Goal: Task Accomplishment & Management: Use online tool/utility

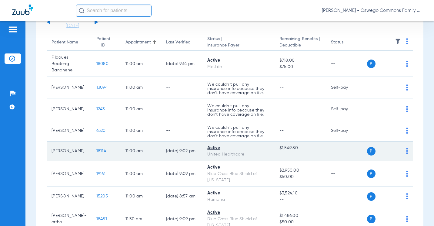
scroll to position [61, 0]
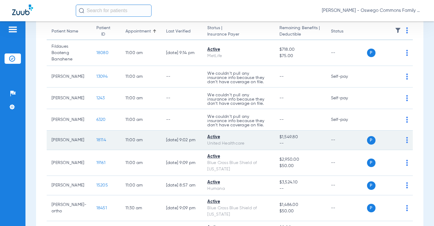
click at [259, 140] on td "P S" at bounding box center [390, 139] width 46 height 19
click at [259, 142] on div "P S" at bounding box center [387, 140] width 41 height 8
click at [259, 142] on img at bounding box center [408, 140] width 2 height 6
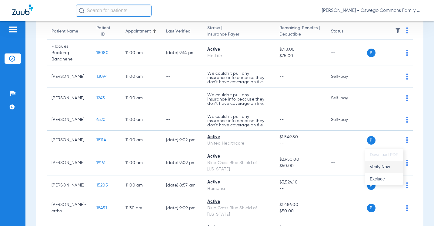
click at [259, 165] on span "Verify Now" at bounding box center [384, 166] width 29 height 4
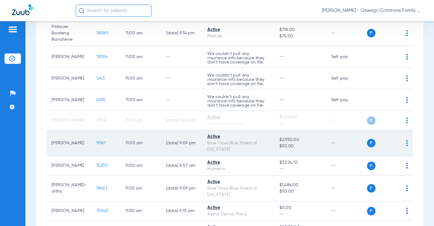
scroll to position [91, 0]
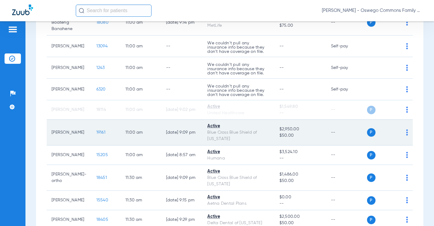
click at [259, 135] on img at bounding box center [408, 132] width 2 height 6
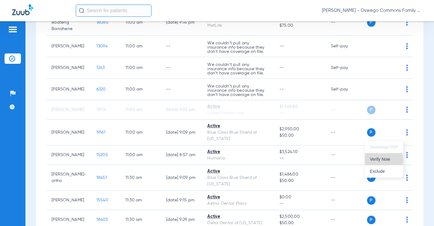
click at [259, 159] on span "Verify Now" at bounding box center [384, 159] width 29 height 4
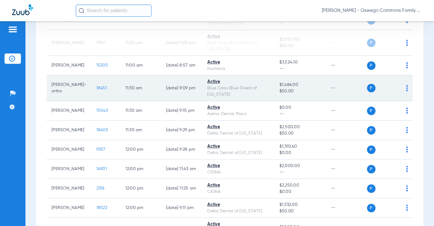
scroll to position [182, 0]
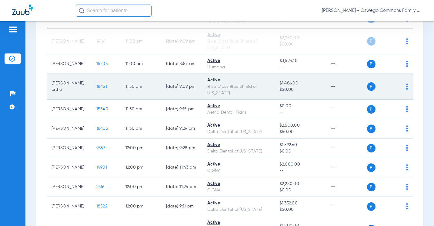
click at [259, 90] on img at bounding box center [408, 86] width 2 height 6
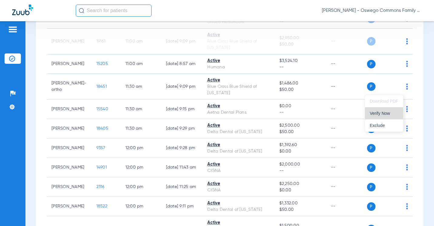
click at [259, 115] on span "Verify Now" at bounding box center [384, 113] width 29 height 4
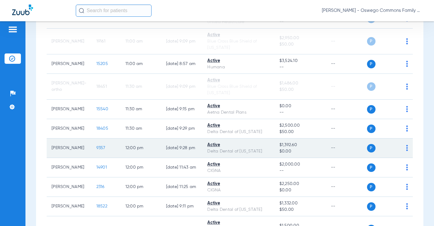
scroll to position [212, 0]
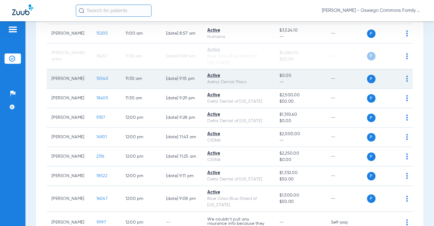
click at [85, 87] on td "[PERSON_NAME]" at bounding box center [69, 78] width 45 height 19
click at [259, 82] on div "P S" at bounding box center [387, 79] width 41 height 8
click at [259, 81] on img at bounding box center [408, 79] width 2 height 6
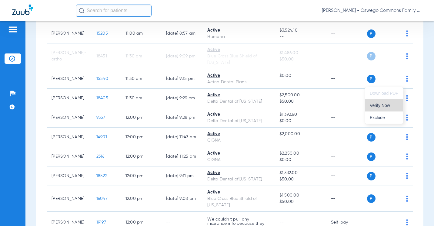
click at [259, 106] on span "Verify Now" at bounding box center [384, 105] width 29 height 4
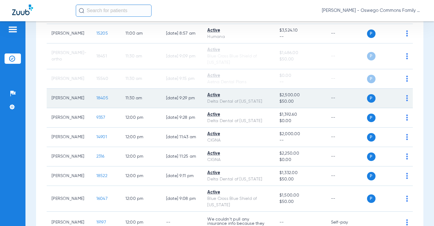
click at [259, 106] on td "P S" at bounding box center [390, 98] width 46 height 19
click at [259, 101] on img at bounding box center [408, 98] width 2 height 6
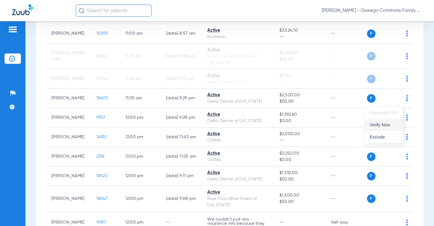
click at [259, 123] on span "Verify Now" at bounding box center [384, 125] width 29 height 4
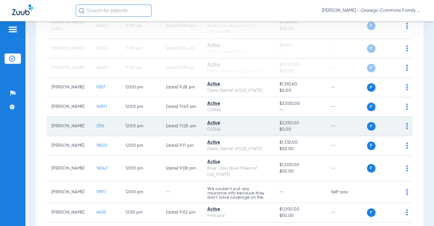
scroll to position [273, 0]
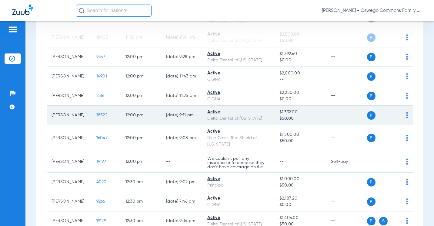
click at [259, 118] on td "P S" at bounding box center [390, 115] width 46 height 19
click at [259, 118] on div "P S" at bounding box center [387, 115] width 41 height 8
click at [259, 117] on img at bounding box center [408, 115] width 2 height 6
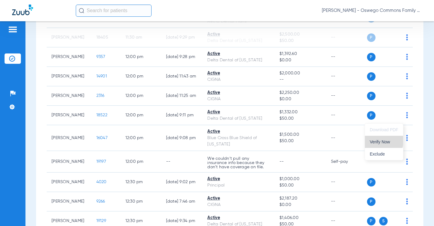
click at [259, 140] on span "Verify Now" at bounding box center [384, 142] width 29 height 4
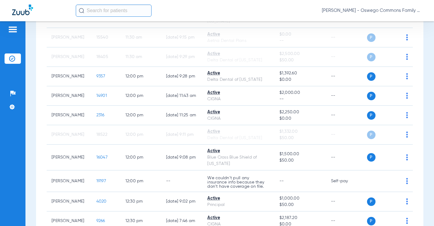
scroll to position [243, 0]
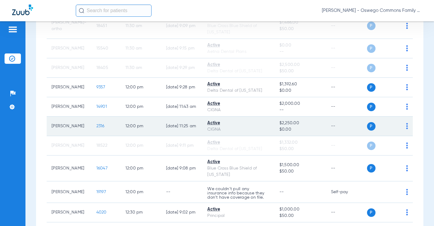
click at [259, 130] on div "P S" at bounding box center [387, 126] width 41 height 8
click at [259, 129] on img at bounding box center [408, 126] width 2 height 6
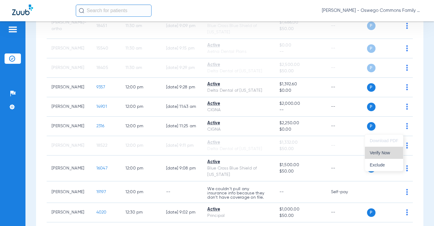
click at [259, 151] on span "Verify Now" at bounding box center [384, 152] width 29 height 4
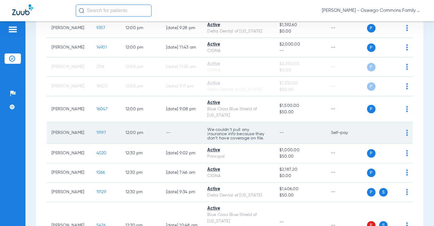
scroll to position [303, 0]
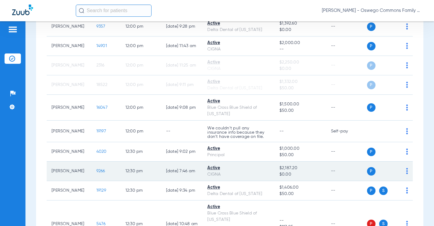
click at [259, 172] on td "P S" at bounding box center [390, 170] width 46 height 19
click at [259, 173] on img at bounding box center [408, 171] width 2 height 6
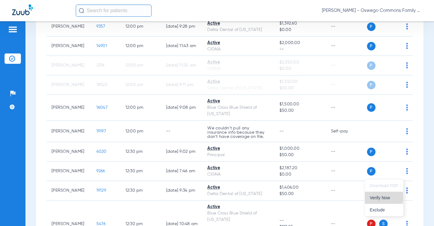
click at [259, 197] on span "Verify Now" at bounding box center [384, 197] width 29 height 4
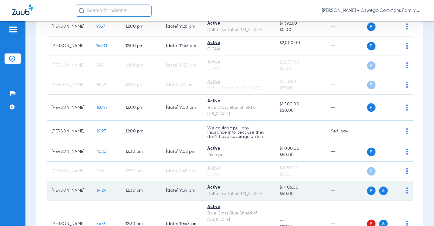
click at [259, 195] on div "P S" at bounding box center [387, 190] width 41 height 8
click at [259, 194] on td "P S" at bounding box center [390, 190] width 46 height 19
click at [259, 191] on img at bounding box center [408, 190] width 2 height 6
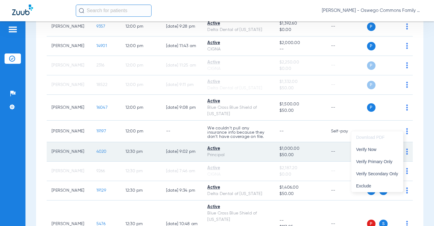
click at [259, 149] on span "Verify Now" at bounding box center [377, 149] width 42 height 4
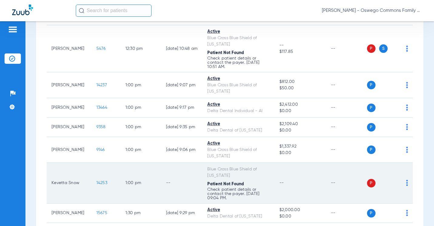
scroll to position [485, 0]
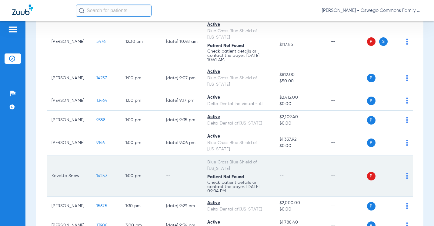
click at [259, 177] on img at bounding box center [408, 176] width 2 height 6
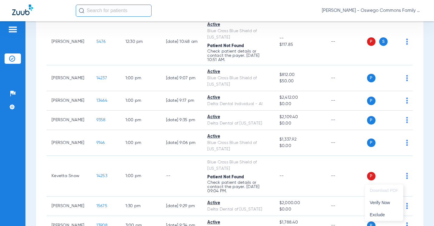
click at [259, 215] on div at bounding box center [217, 113] width 434 height 226
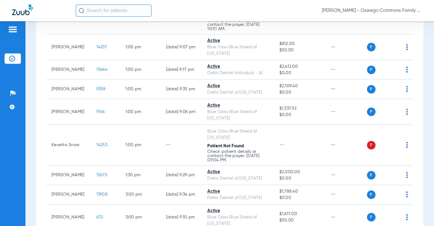
scroll to position [522, 0]
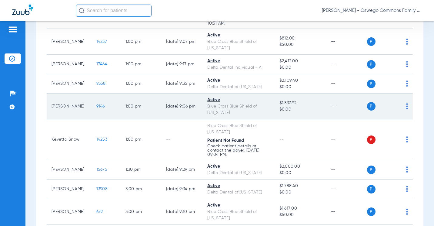
click at [259, 109] on img at bounding box center [408, 106] width 2 height 6
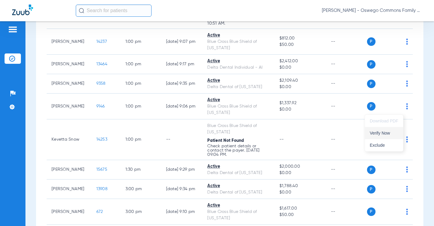
click at [259, 133] on span "Verify Now" at bounding box center [384, 133] width 29 height 4
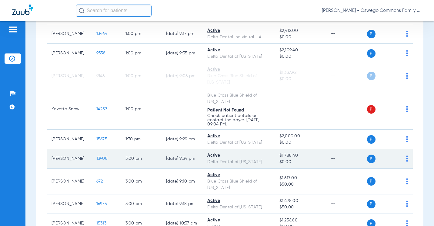
scroll to position [583, 0]
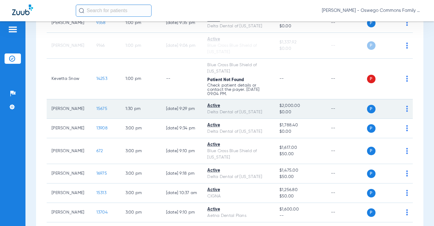
click at [259, 111] on td "P S" at bounding box center [390, 108] width 46 height 19
click at [259, 112] on img at bounding box center [408, 109] width 2 height 6
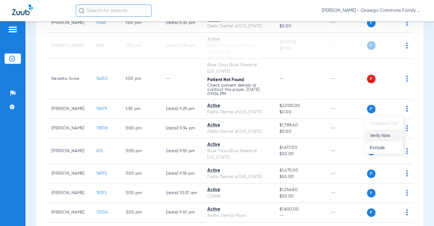
click at [259, 135] on span "Verify Now" at bounding box center [384, 135] width 29 height 4
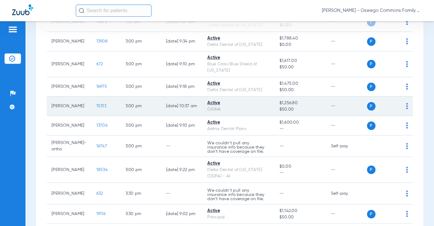
scroll to position [674, 0]
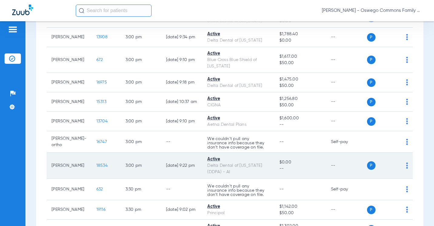
click at [259, 168] on img at bounding box center [408, 165] width 2 height 6
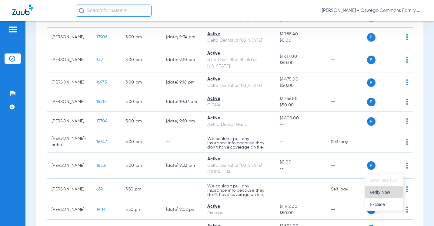
click at [259, 191] on span "Verify Now" at bounding box center [384, 192] width 29 height 4
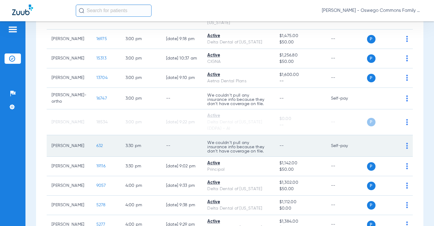
scroll to position [734, 0]
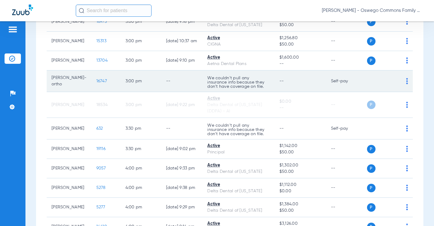
click at [259, 83] on td "P S" at bounding box center [390, 81] width 46 height 22
click at [259, 84] on img at bounding box center [408, 81] width 2 height 6
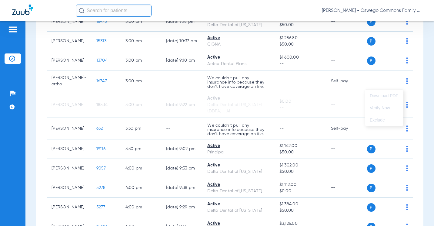
click at [259, 79] on div at bounding box center [217, 113] width 434 height 226
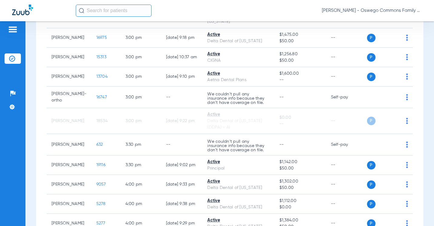
scroll to position [704, 0]
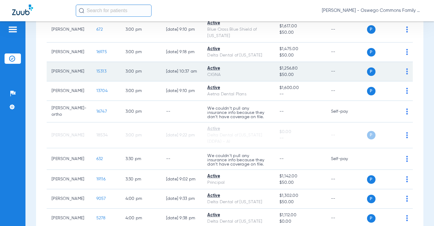
click at [259, 75] on td "P S" at bounding box center [390, 71] width 46 height 19
click at [259, 76] on div "P S" at bounding box center [387, 71] width 41 height 8
click at [259, 74] on img at bounding box center [408, 71] width 2 height 6
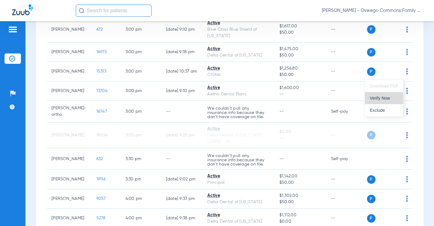
click at [259, 100] on span "Verify Now" at bounding box center [384, 98] width 29 height 4
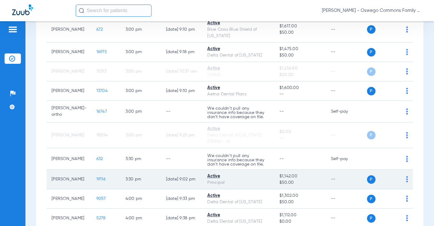
click at [259, 183] on td "P S" at bounding box center [390, 179] width 46 height 19
click at [259, 182] on img at bounding box center [408, 179] width 2 height 6
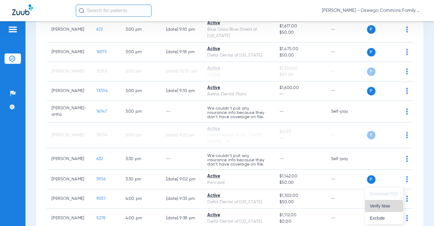
click at [259, 206] on span "Verify Now" at bounding box center [384, 206] width 29 height 4
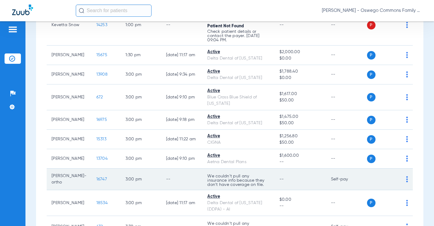
scroll to position [637, 0]
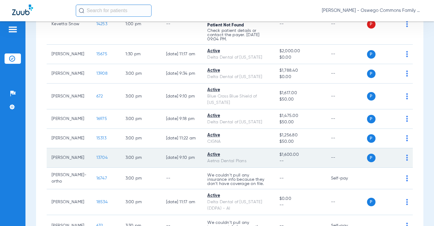
click at [167, 166] on td "[DATE] 9:10 PM" at bounding box center [182, 157] width 42 height 19
click at [259, 160] on img at bounding box center [408, 157] width 2 height 6
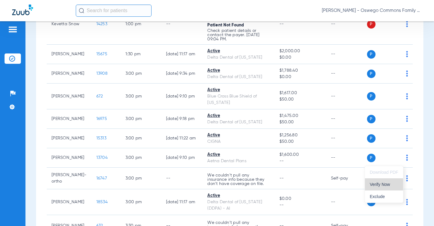
click at [259, 183] on span "Verify Now" at bounding box center [384, 184] width 29 height 4
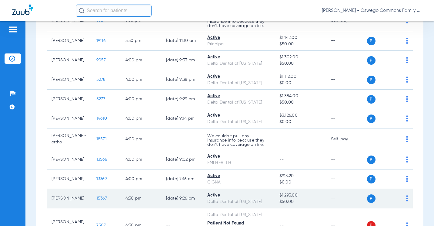
scroll to position [880, 0]
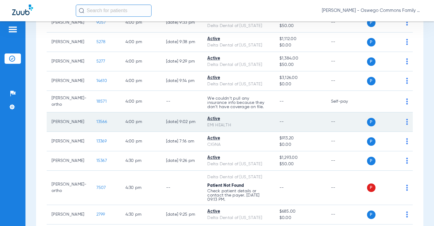
click at [259, 131] on td "P S" at bounding box center [390, 121] width 46 height 19
click at [259, 125] on img at bounding box center [408, 122] width 2 height 6
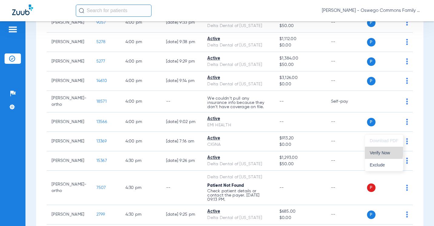
click at [259, 151] on span "Verify Now" at bounding box center [384, 152] width 29 height 4
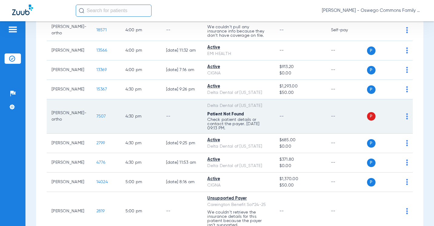
scroll to position [941, 0]
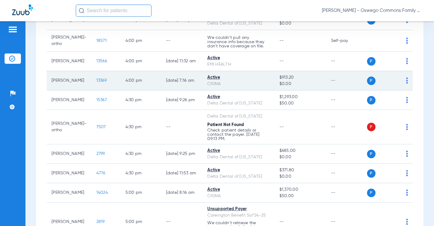
click at [259, 87] on td "P S" at bounding box center [390, 80] width 46 height 19
click at [259, 84] on div "P S" at bounding box center [387, 80] width 41 height 8
click at [259, 83] on img at bounding box center [408, 80] width 2 height 6
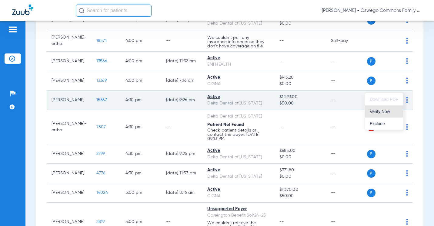
drag, startPoint x: 388, startPoint y: 111, endPoint x: 299, endPoint y: 115, distance: 89.3
click at [259, 111] on span "Verify Now" at bounding box center [384, 111] width 29 height 4
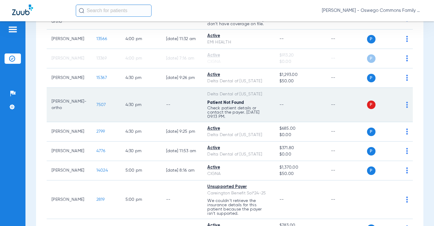
scroll to position [1001, 0]
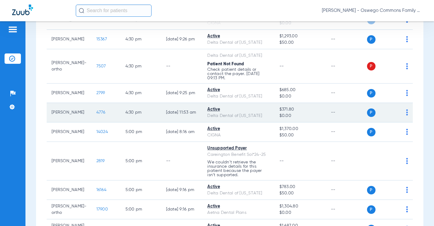
click at [259, 122] on td "P S" at bounding box center [390, 112] width 46 height 19
click at [259, 115] on img at bounding box center [408, 112] width 2 height 6
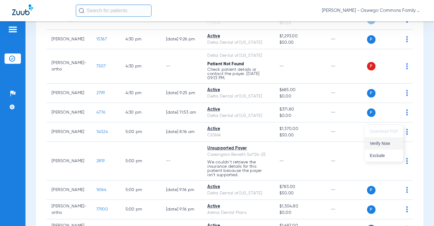
click at [259, 142] on span "Verify Now" at bounding box center [384, 143] width 29 height 4
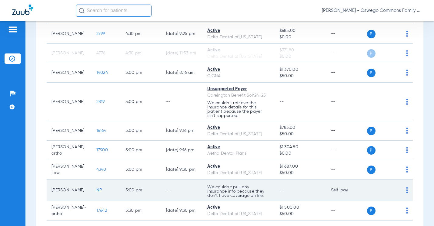
scroll to position [1092, 0]
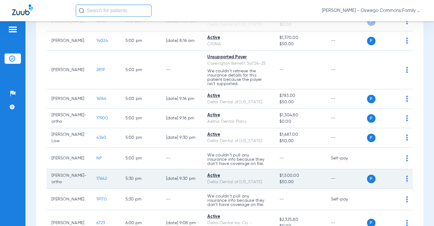
click at [259, 188] on td "P S" at bounding box center [390, 178] width 46 height 19
click at [259, 181] on img at bounding box center [408, 178] width 2 height 6
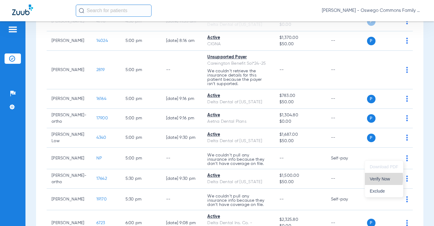
click at [259, 178] on span "Verify Now" at bounding box center [384, 179] width 29 height 4
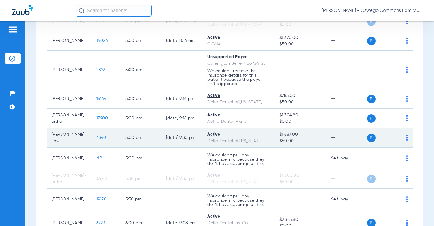
click at [259, 142] on div "P S" at bounding box center [387, 137] width 41 height 8
click at [259, 140] on img at bounding box center [408, 137] width 2 height 6
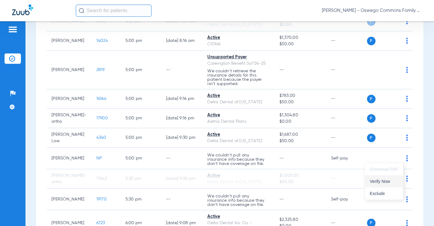
click at [259, 179] on span "Verify Now" at bounding box center [384, 181] width 29 height 4
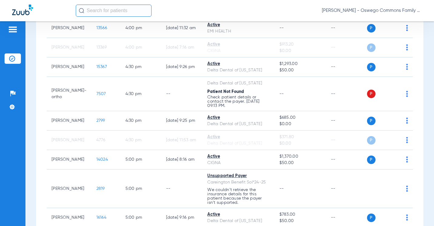
scroll to position [971, 0]
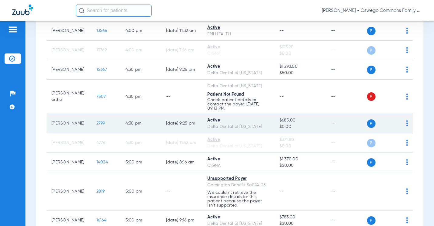
click at [259, 130] on td "P S" at bounding box center [390, 123] width 46 height 19
click at [259, 126] on img at bounding box center [408, 123] width 2 height 6
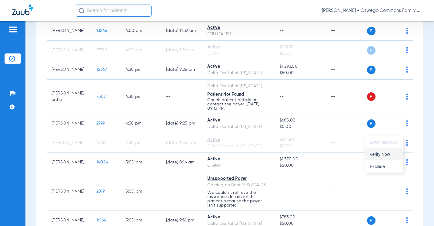
click at [259, 154] on span "Verify Now" at bounding box center [384, 154] width 29 height 4
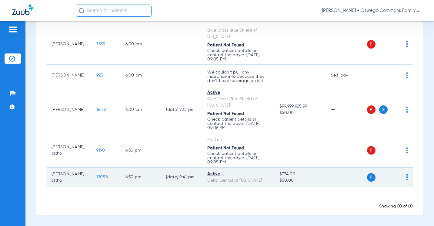
scroll to position [1324, 0]
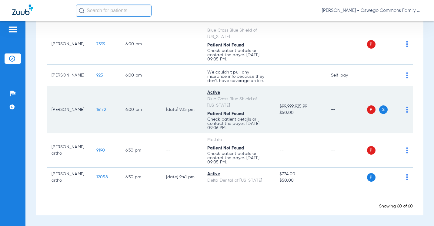
click at [259, 111] on img at bounding box center [408, 109] width 2 height 6
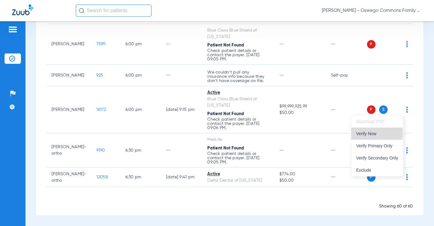
click at [259, 133] on span "Verify Now" at bounding box center [377, 133] width 42 height 4
